Goal: Task Accomplishment & Management: Manage account settings

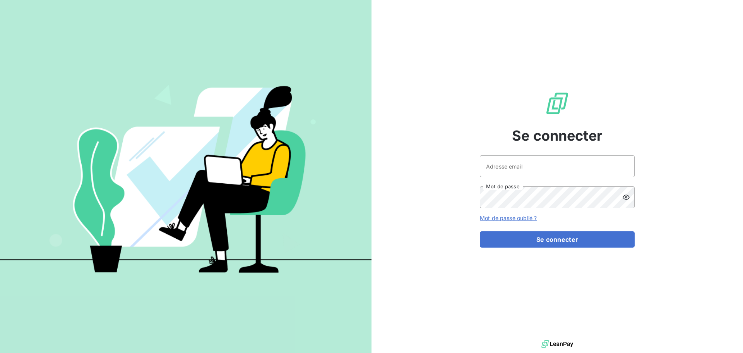
click at [0, 352] on div at bounding box center [0, 353] width 0 height 0
type input "[EMAIL_ADDRESS][DOMAIN_NAME]"
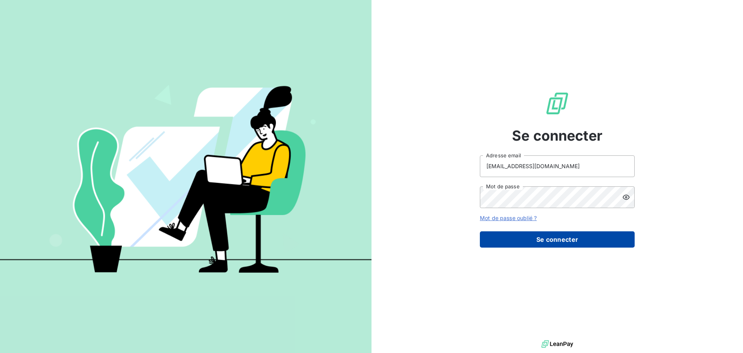
click at [542, 235] on button "Se connecter" at bounding box center [557, 239] width 155 height 16
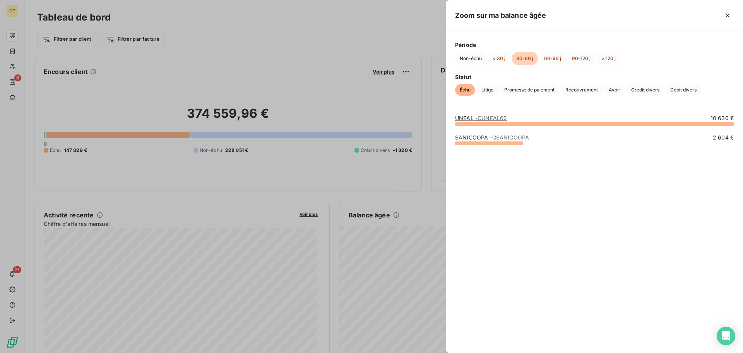
click at [389, 290] on div at bounding box center [371, 176] width 743 height 353
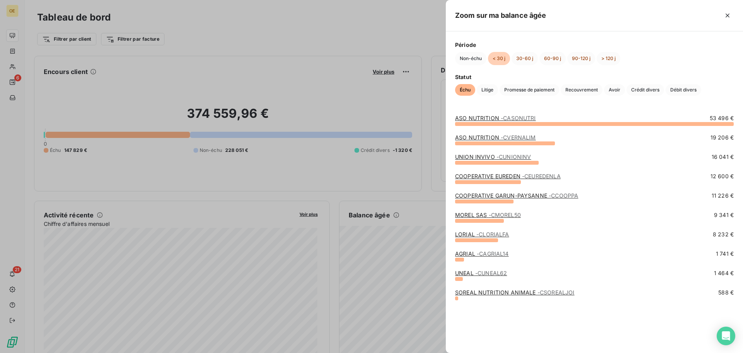
click at [489, 159] on link "UNION INVIVO - [PERSON_NAME]" at bounding box center [493, 156] width 76 height 7
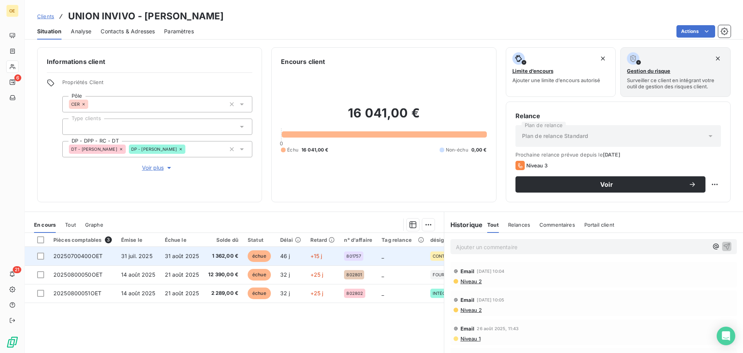
click at [182, 253] on span "31 août 2025" at bounding box center [182, 255] width 34 height 7
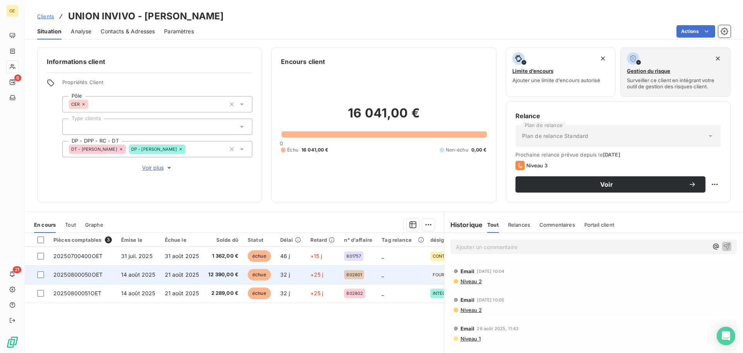
click at [178, 271] on span "21 août 2025" at bounding box center [182, 274] width 34 height 7
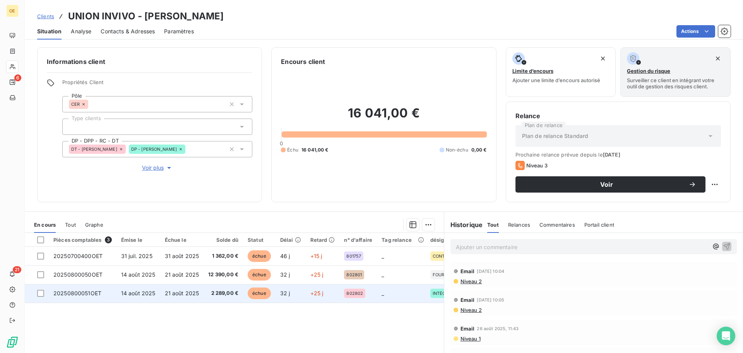
click at [187, 294] on span "21 août 2025" at bounding box center [182, 292] width 34 height 7
